Goal: Transaction & Acquisition: Purchase product/service

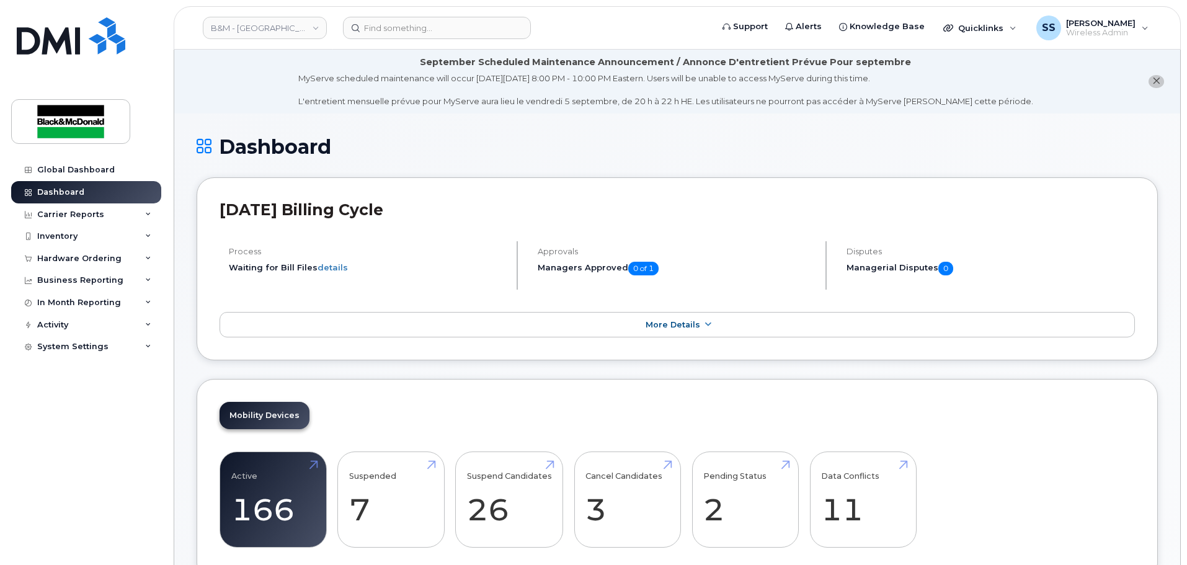
click at [394, 42] on header "B&M - Alberta Support Alerts Knowledge Base Quicklinks Suspend / Cancel Device …" at bounding box center [677, 27] width 1007 height 43
click at [396, 33] on input at bounding box center [437, 28] width 188 height 22
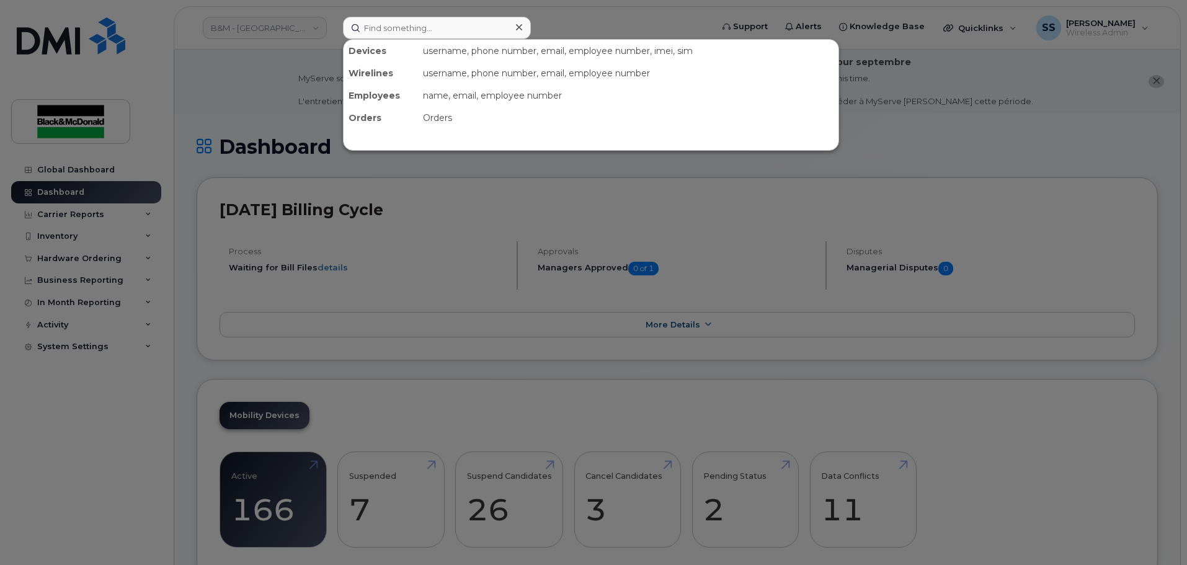
click at [86, 260] on div at bounding box center [593, 282] width 1187 height 565
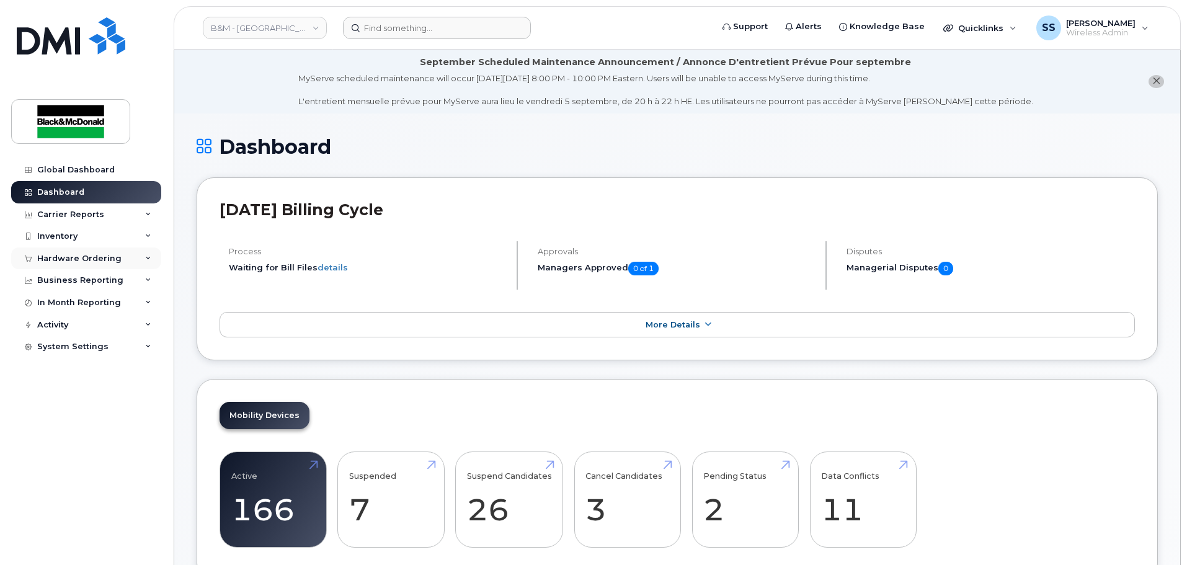
click at [79, 259] on div "Hardware Ordering" at bounding box center [79, 259] width 84 height 10
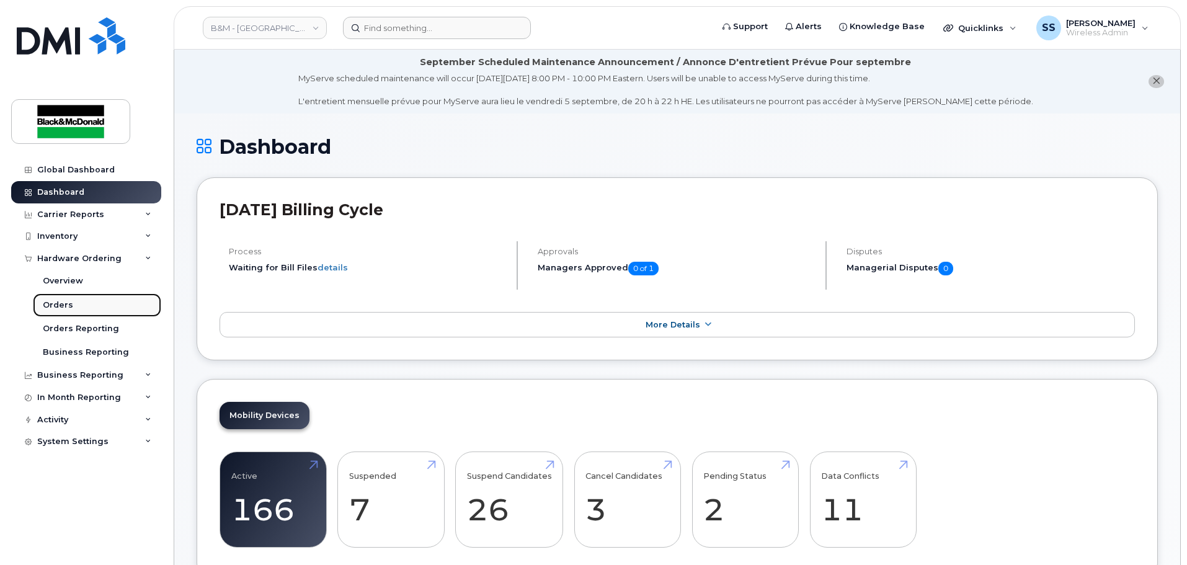
click at [56, 310] on div "Orders" at bounding box center [58, 305] width 30 height 11
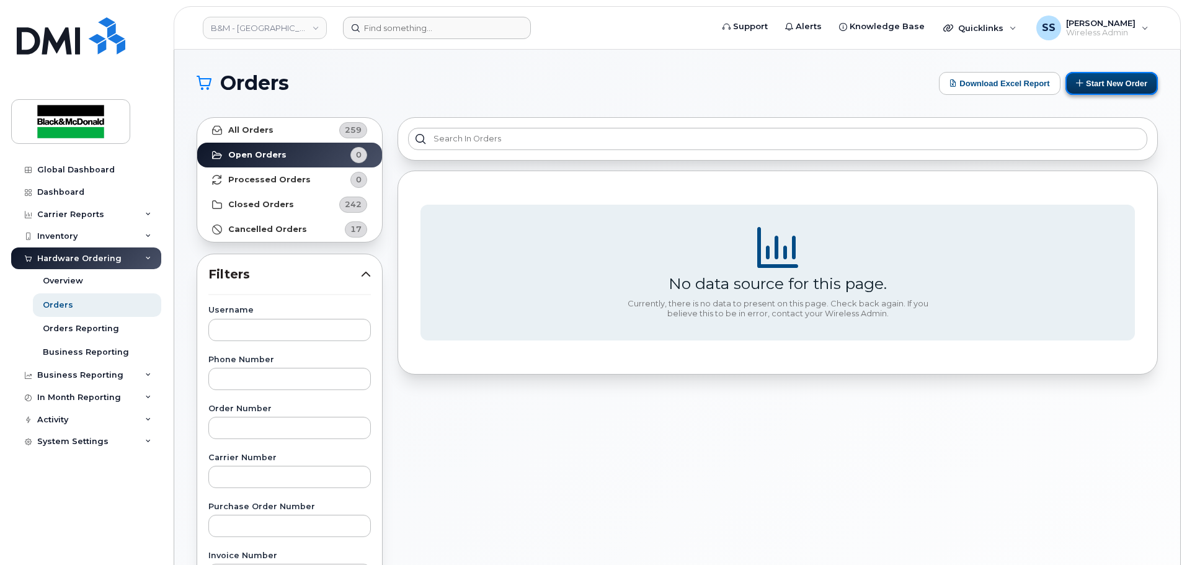
click at [1086, 87] on button "Start New Order" at bounding box center [1111, 83] width 92 height 23
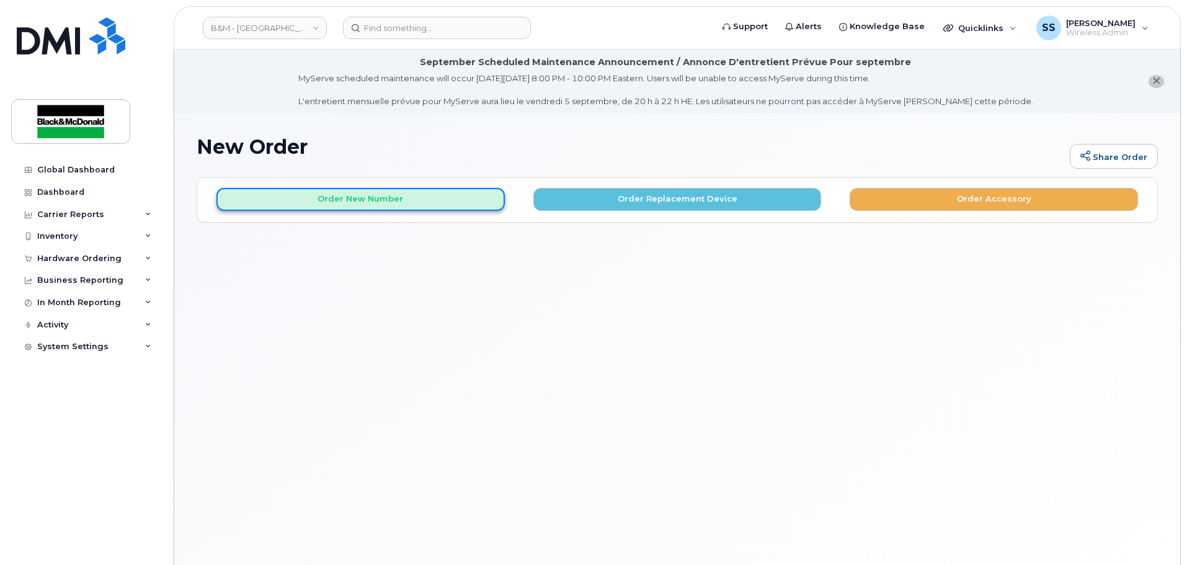
click at [316, 202] on button "Order New Number" at bounding box center [360, 199] width 288 height 23
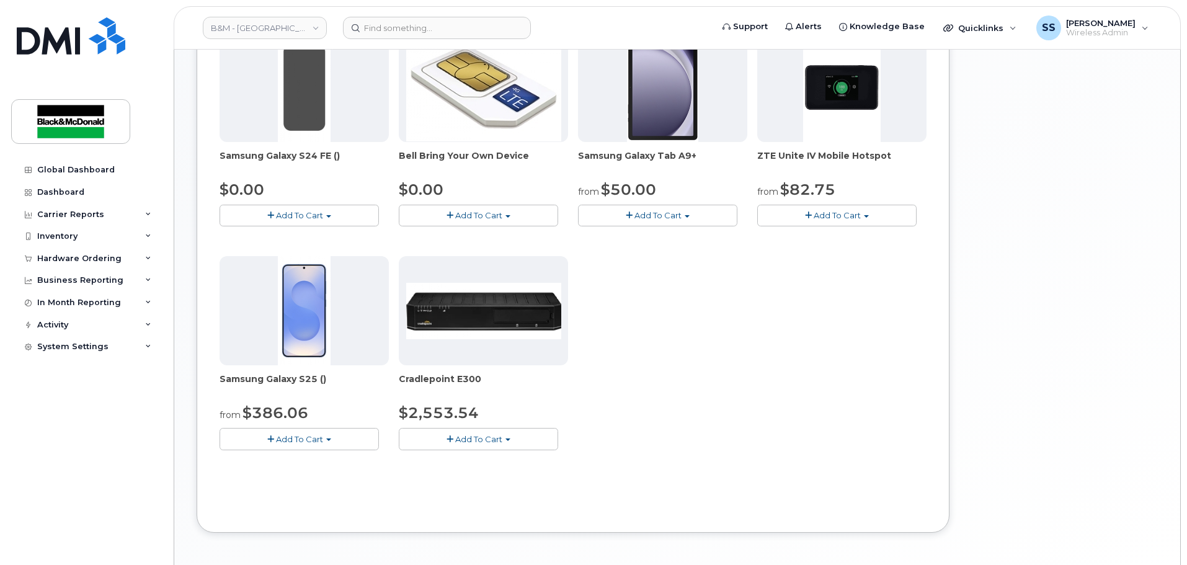
scroll to position [496, 0]
